Goal: Task Accomplishment & Management: Complete application form

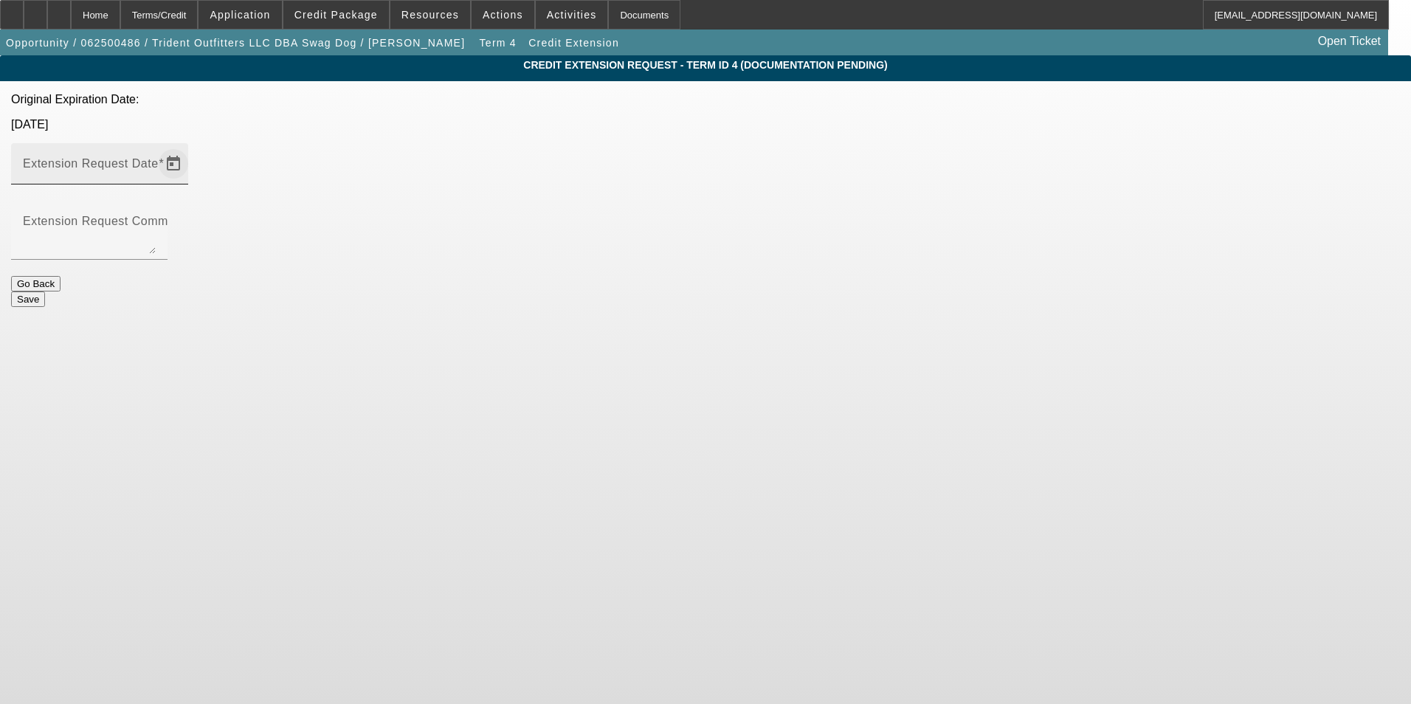
click at [191, 146] on span "Open calendar" at bounding box center [173, 163] width 35 height 35
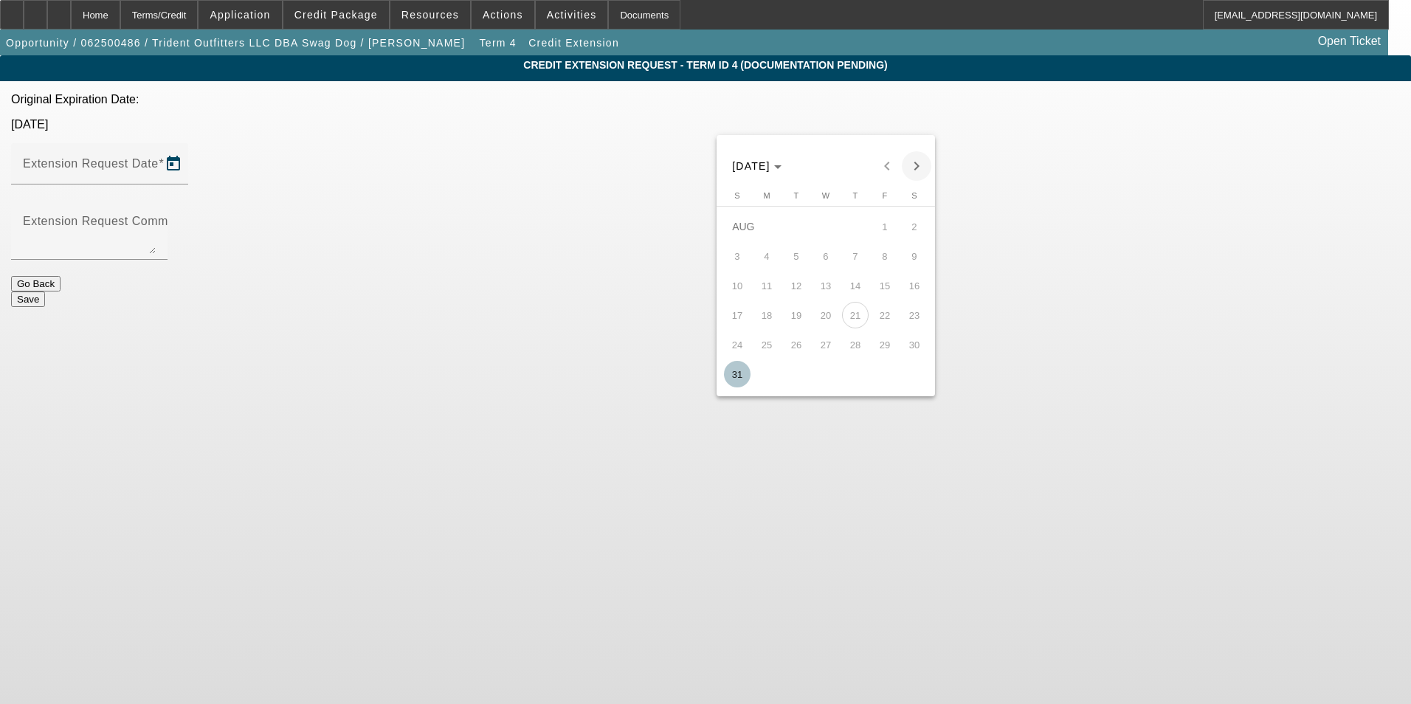
click at [922, 168] on span "Next month" at bounding box center [917, 166] width 30 height 30
click at [883, 351] on span "26" at bounding box center [885, 344] width 27 height 27
type input "[DATE]"
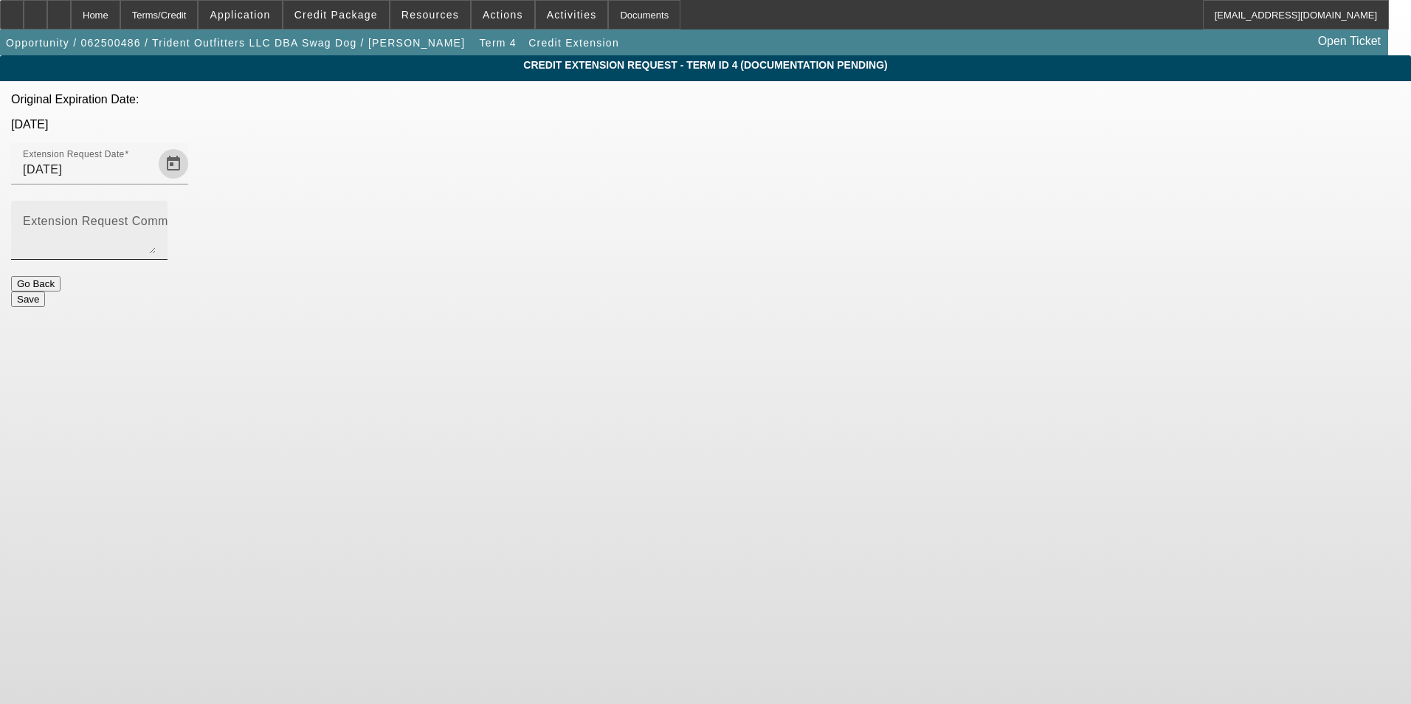
click at [156, 218] on textarea "Extension Request Comment" at bounding box center [89, 235] width 133 height 35
type textarea "customer had to push the install date back the electrical was not completed yet"
click at [45, 292] on button "Save" at bounding box center [28, 299] width 34 height 15
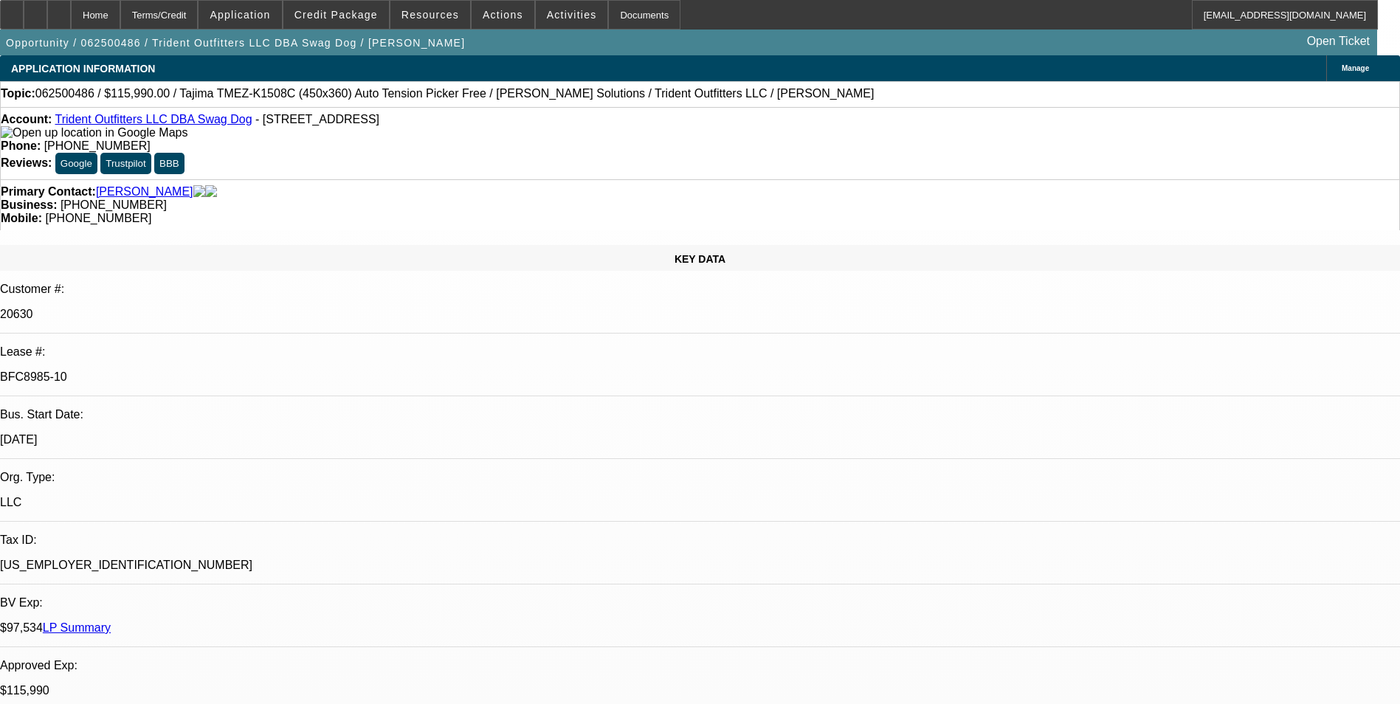
select select "0"
select select "2"
select select "0"
select select "2"
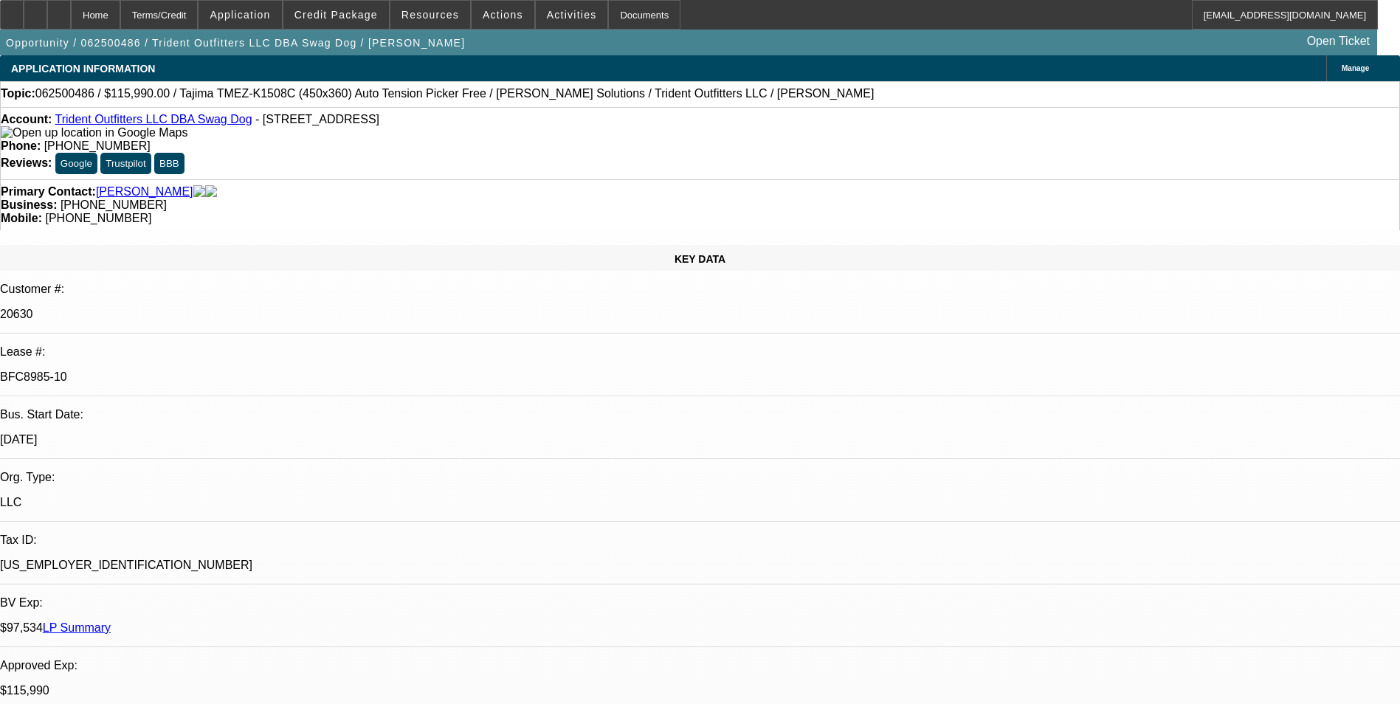
select select "0"
select select "2"
select select "0"
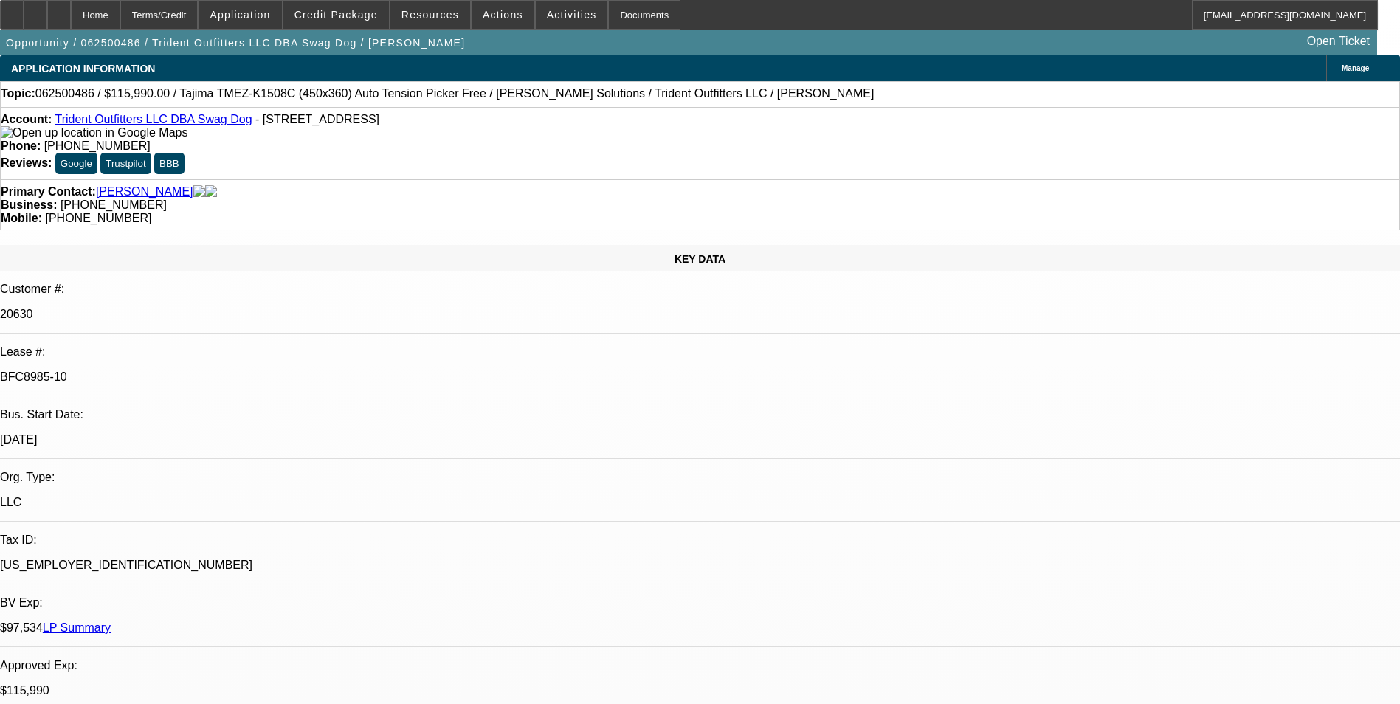
select select "0"
select select "1"
select select "2"
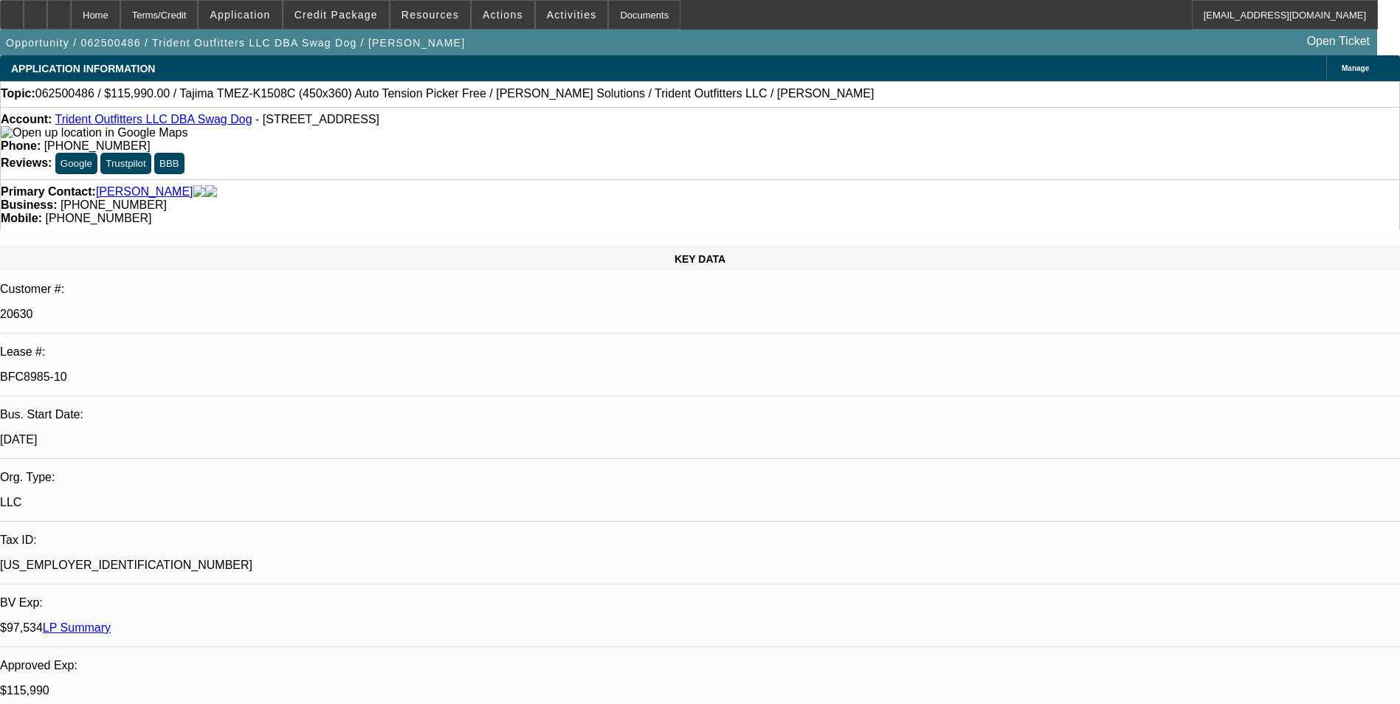
select select "1"
select select "2"
select select "1"
select select "2"
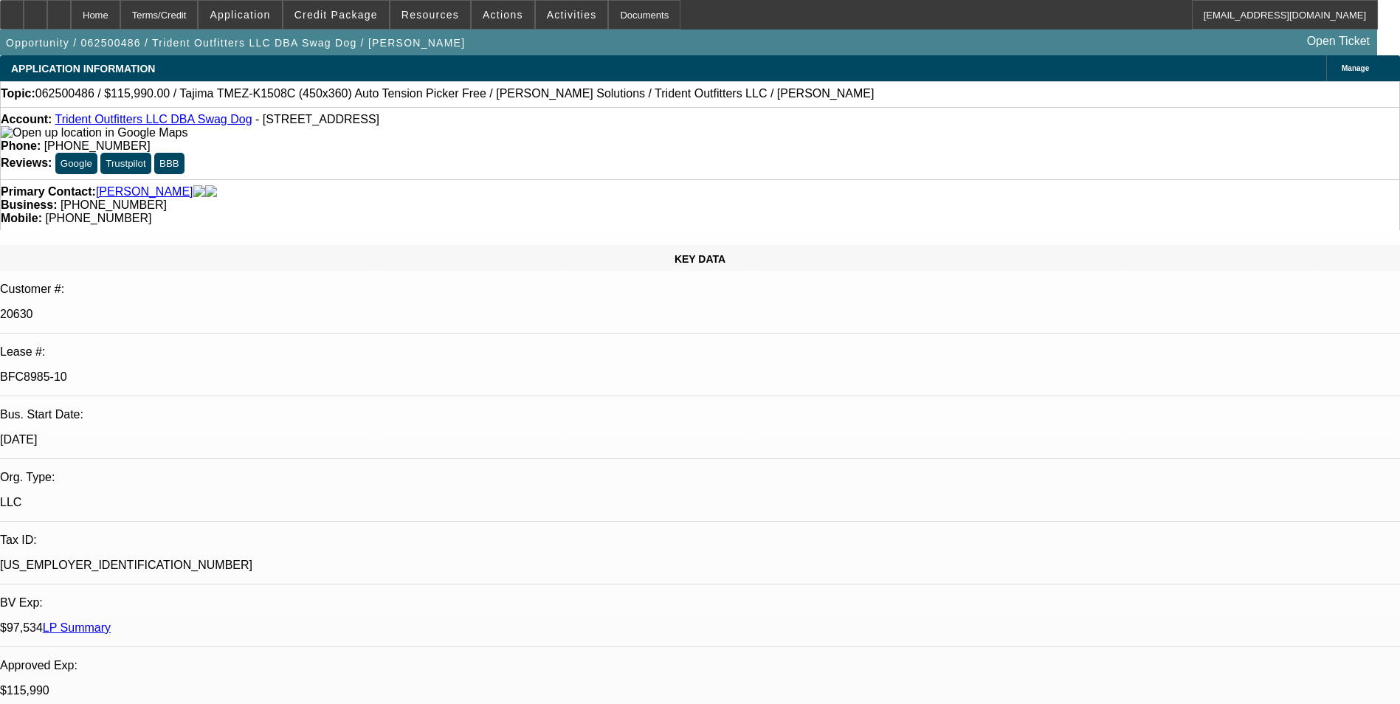
select select "2"
select select "1"
select select "2"
